Goal: Information Seeking & Learning: Check status

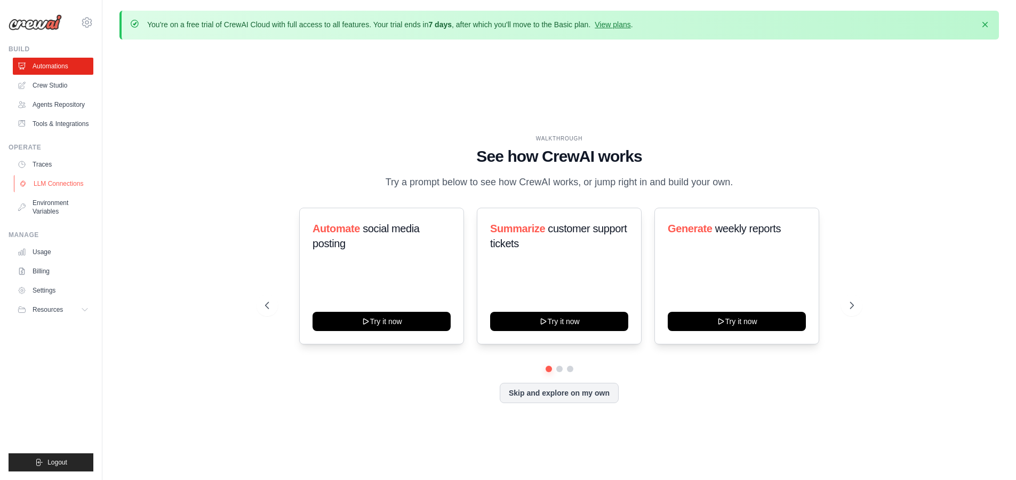
click at [69, 185] on link "LLM Connections" at bounding box center [54, 183] width 81 height 17
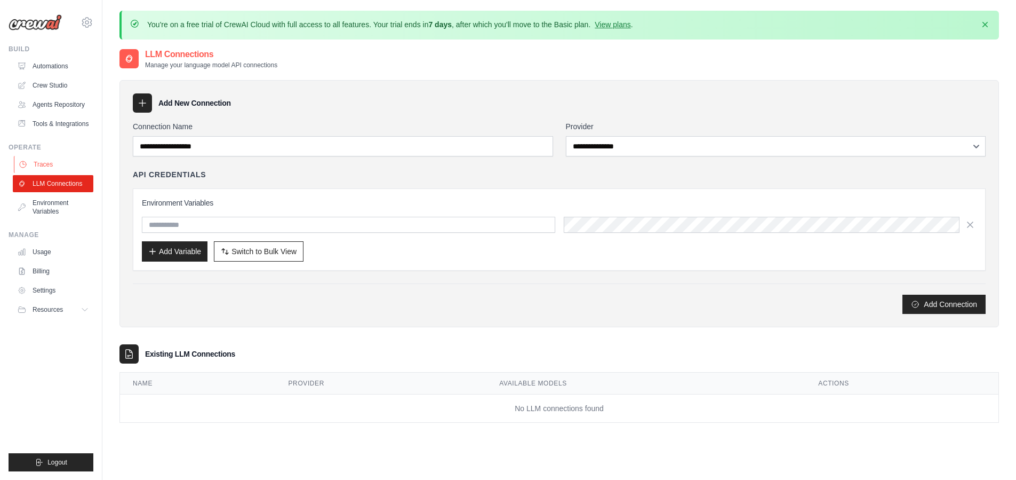
click at [38, 170] on link "Traces" at bounding box center [54, 164] width 81 height 17
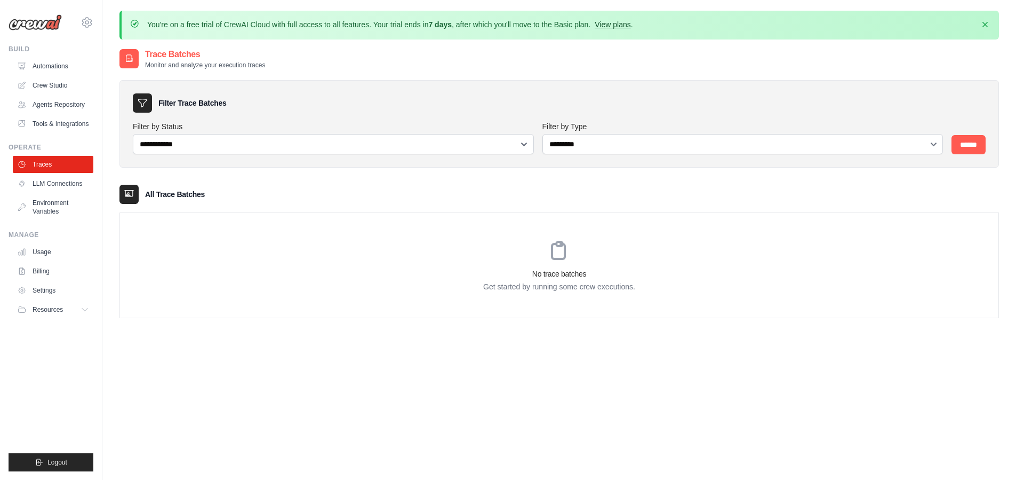
click at [611, 23] on link "View plans" at bounding box center [613, 24] width 36 height 9
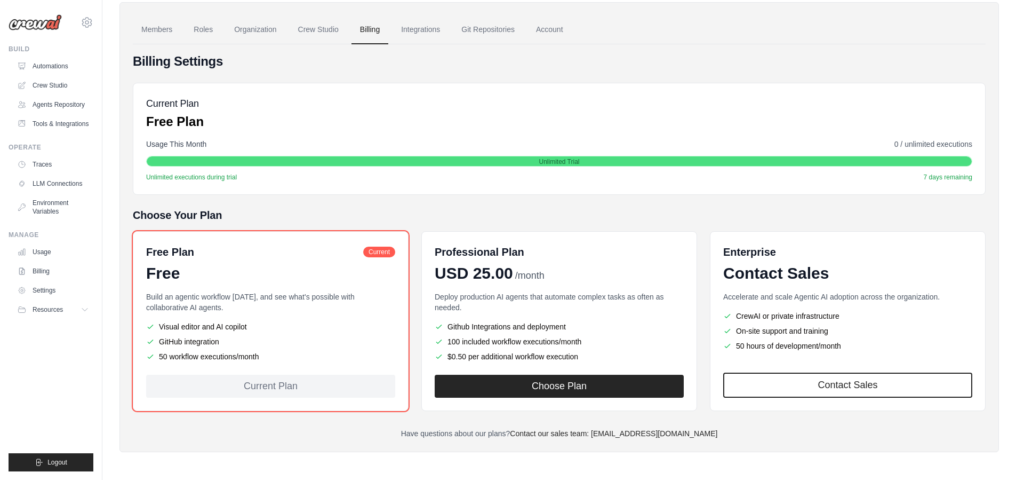
scroll to position [14, 0]
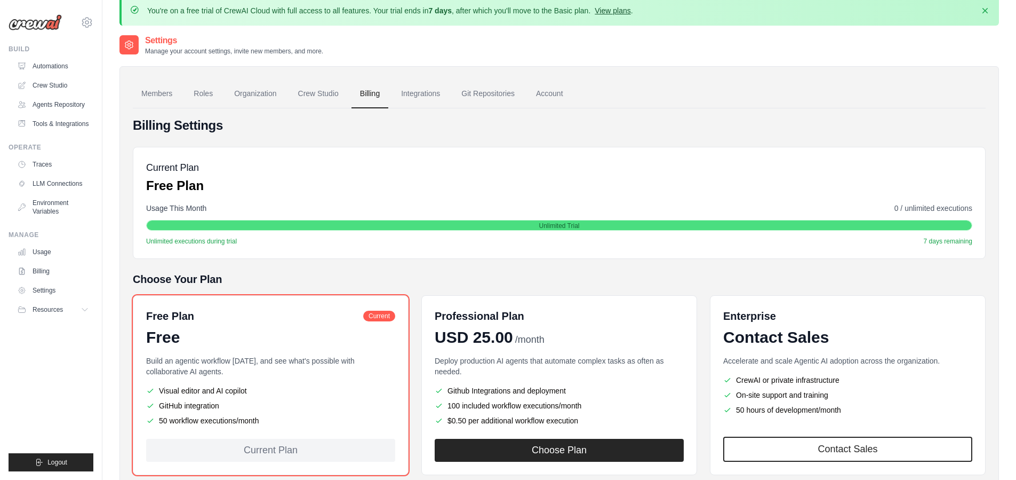
click at [612, 10] on link "View plans" at bounding box center [613, 10] width 36 height 9
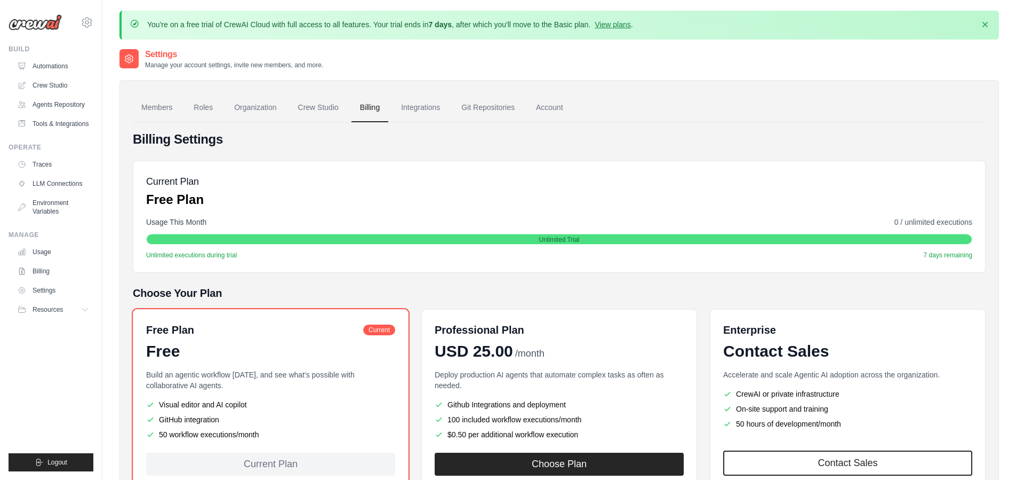
scroll to position [78, 0]
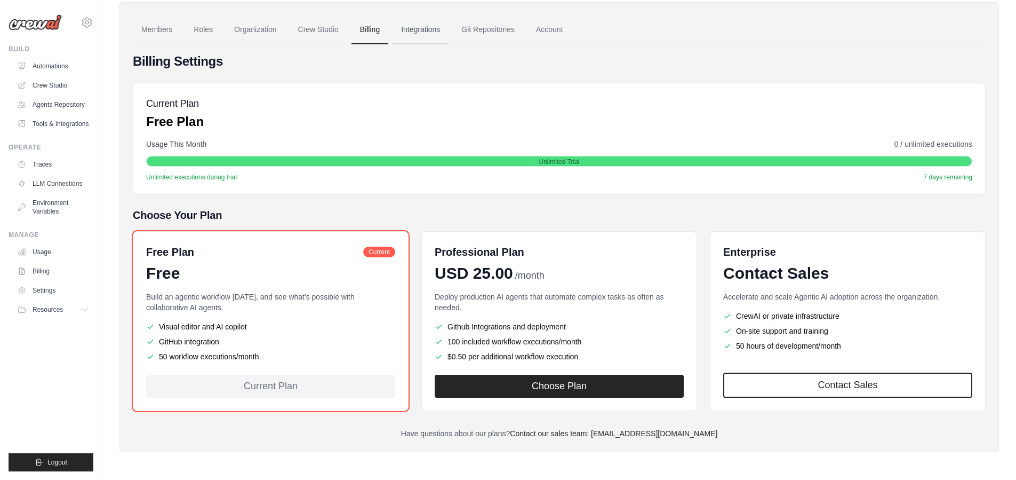
click at [410, 32] on link "Integrations" at bounding box center [421, 29] width 56 height 29
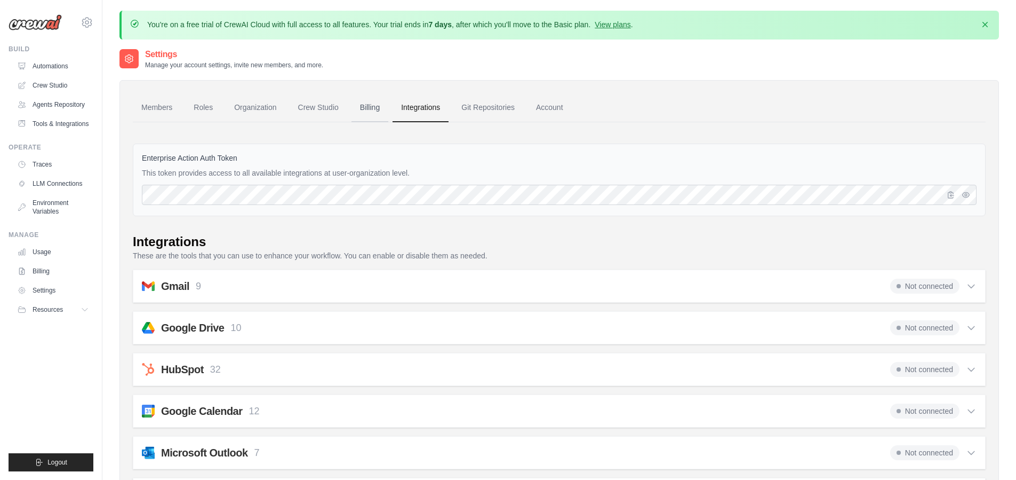
click at [363, 103] on link "Billing" at bounding box center [370, 107] width 37 height 29
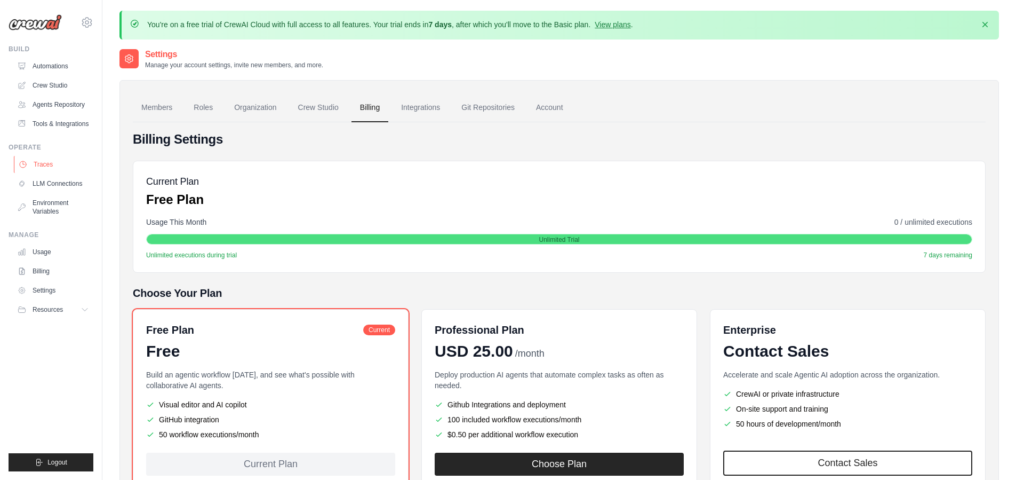
click at [51, 165] on link "Traces" at bounding box center [54, 164] width 81 height 17
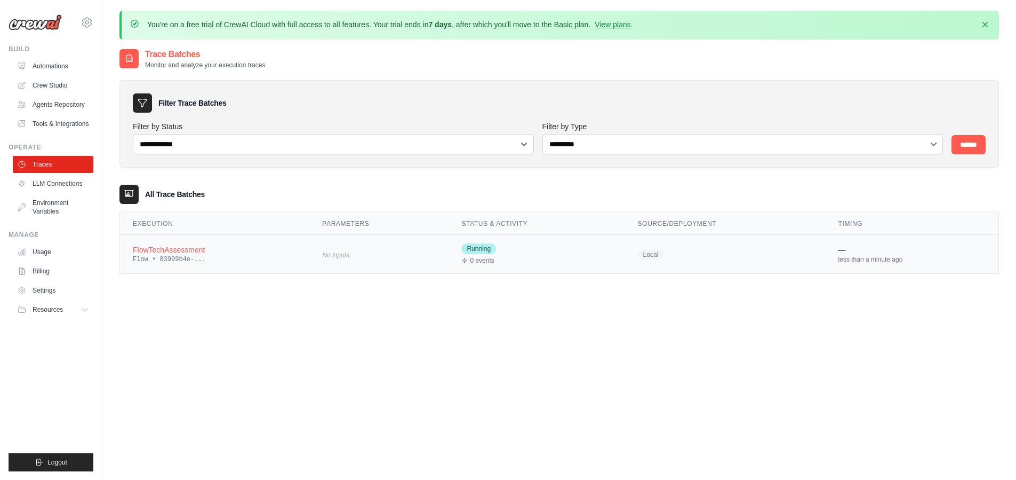
click at [151, 249] on div "FlowTechAssessment" at bounding box center [215, 249] width 164 height 11
click at [427, 412] on div "**********" at bounding box center [560, 288] width 880 height 480
click at [201, 250] on div "FlowTechAssessment" at bounding box center [221, 249] width 176 height 11
click at [156, 249] on div "FlowTechAssessment" at bounding box center [215, 249] width 164 height 11
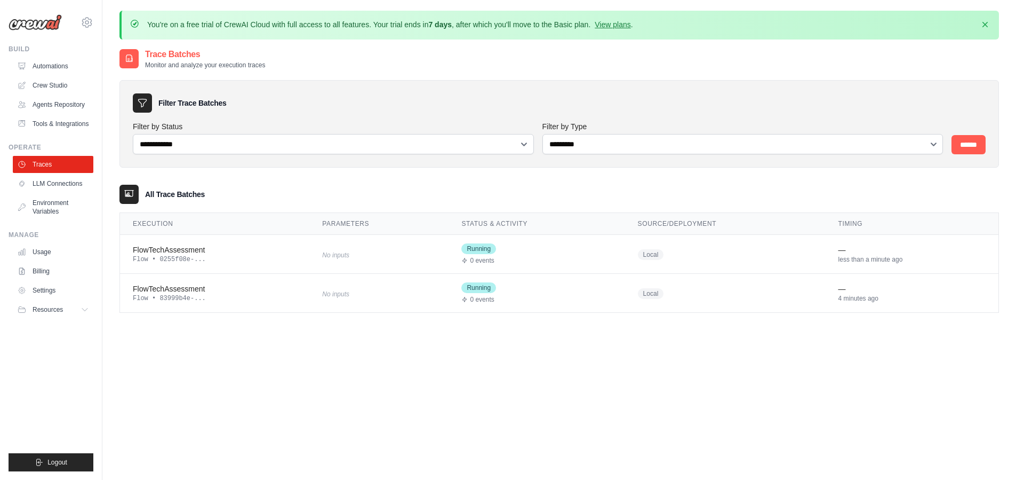
click at [156, 249] on div "FlowTechAssessment" at bounding box center [215, 249] width 164 height 11
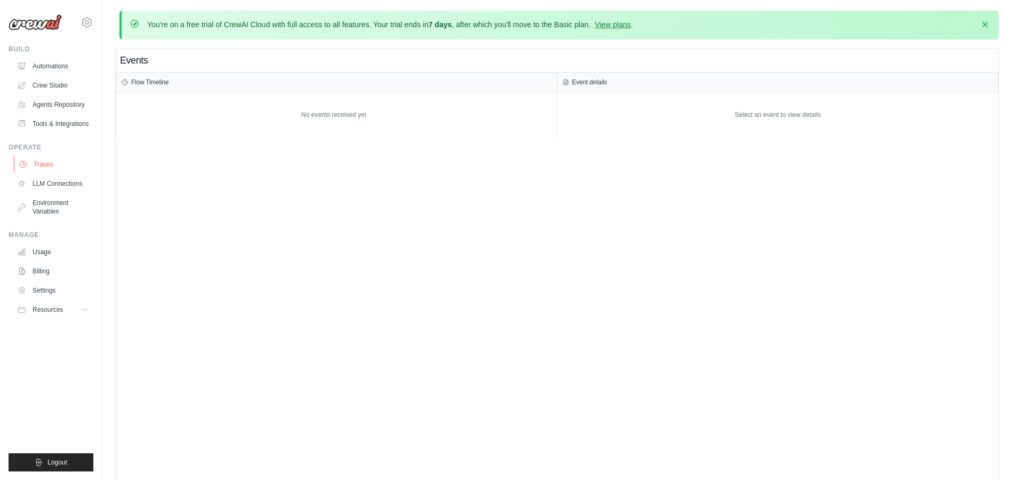
click at [37, 157] on link "Traces" at bounding box center [54, 164] width 81 height 17
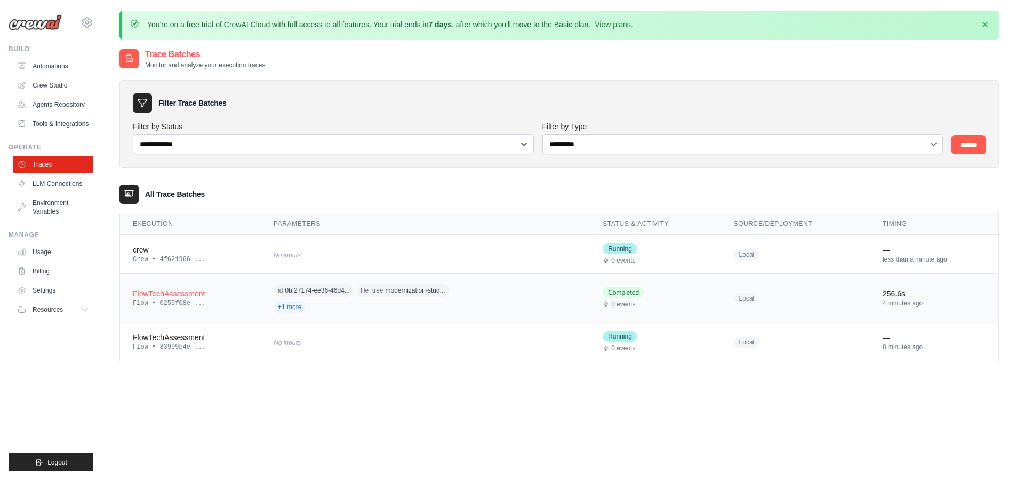
click at [185, 297] on div "FlowTechAssessment" at bounding box center [190, 293] width 115 height 11
click at [185, 294] on div "FlowTechAssessment" at bounding box center [190, 293] width 115 height 11
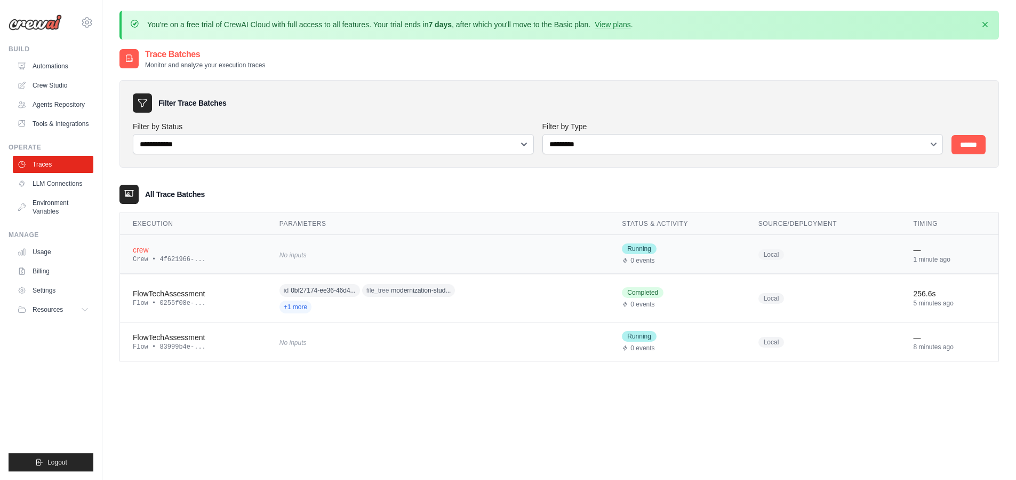
click at [145, 249] on div "crew" at bounding box center [193, 249] width 121 height 11
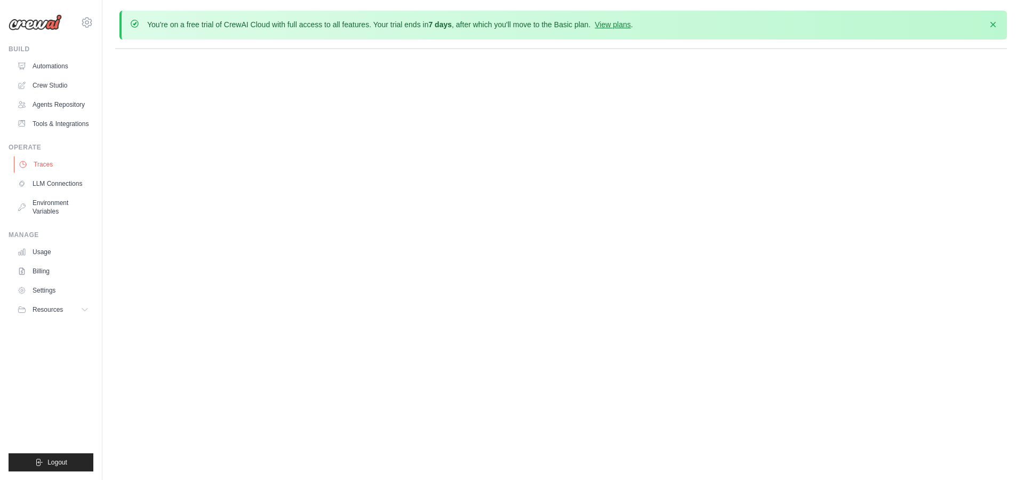
click at [60, 165] on link "Traces" at bounding box center [54, 164] width 81 height 17
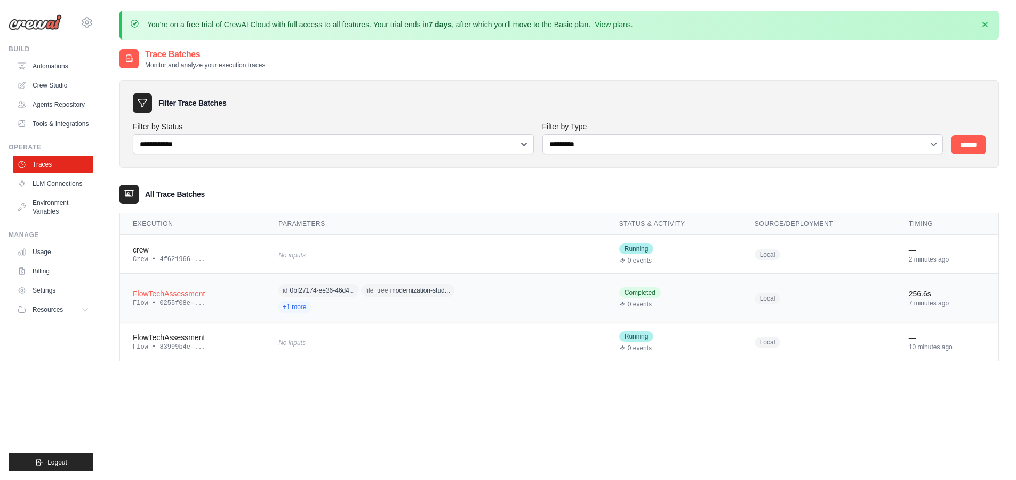
click at [298, 305] on span "+1 more" at bounding box center [295, 306] width 32 height 13
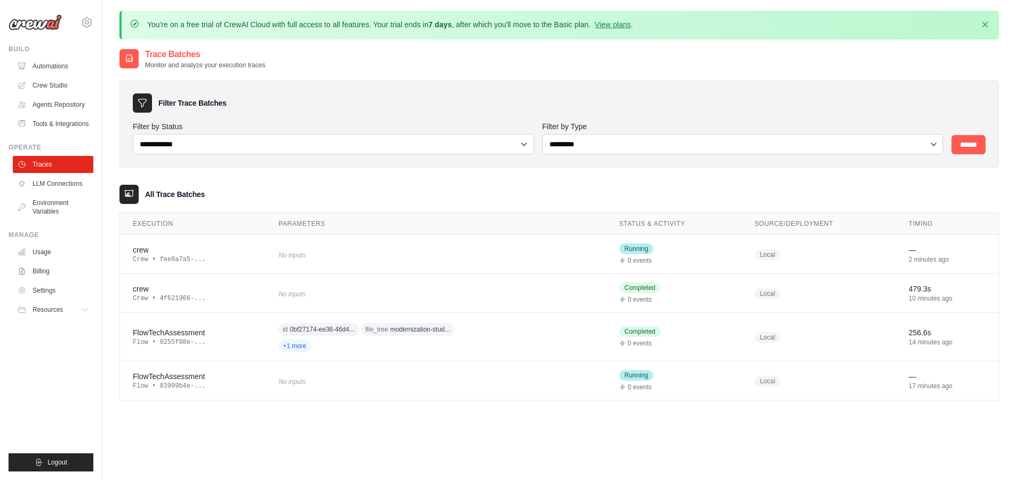
click at [473, 50] on div "Trace Batches Monitor and analyze your execution traces" at bounding box center [560, 58] width 880 height 21
click at [529, 51] on div "Trace Batches Monitor and analyze your execution traces" at bounding box center [560, 58] width 880 height 21
